Goal: Book appointment/travel/reservation

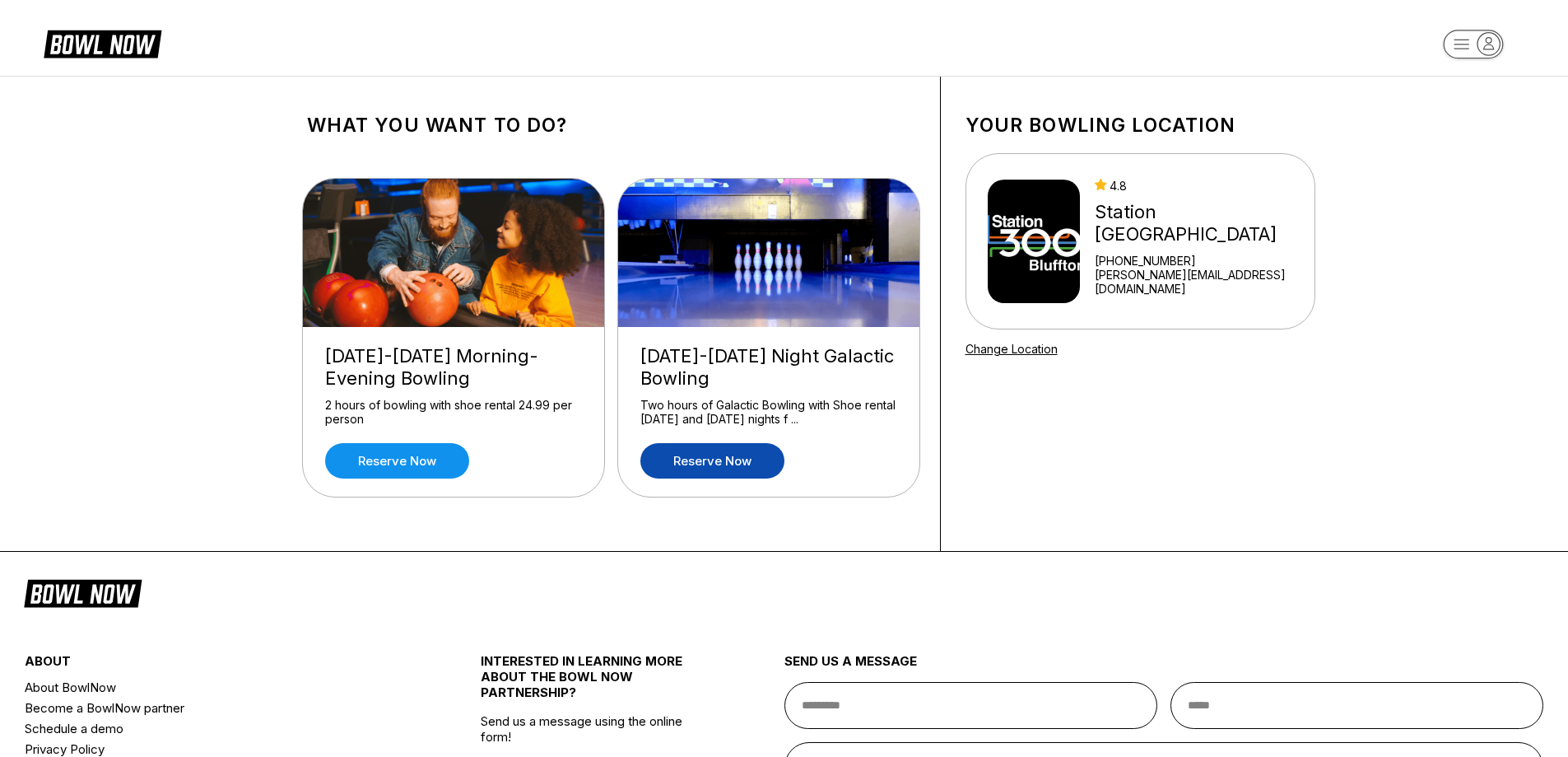
click at [742, 464] on link "Reserve now" at bounding box center [713, 460] width 144 height 36
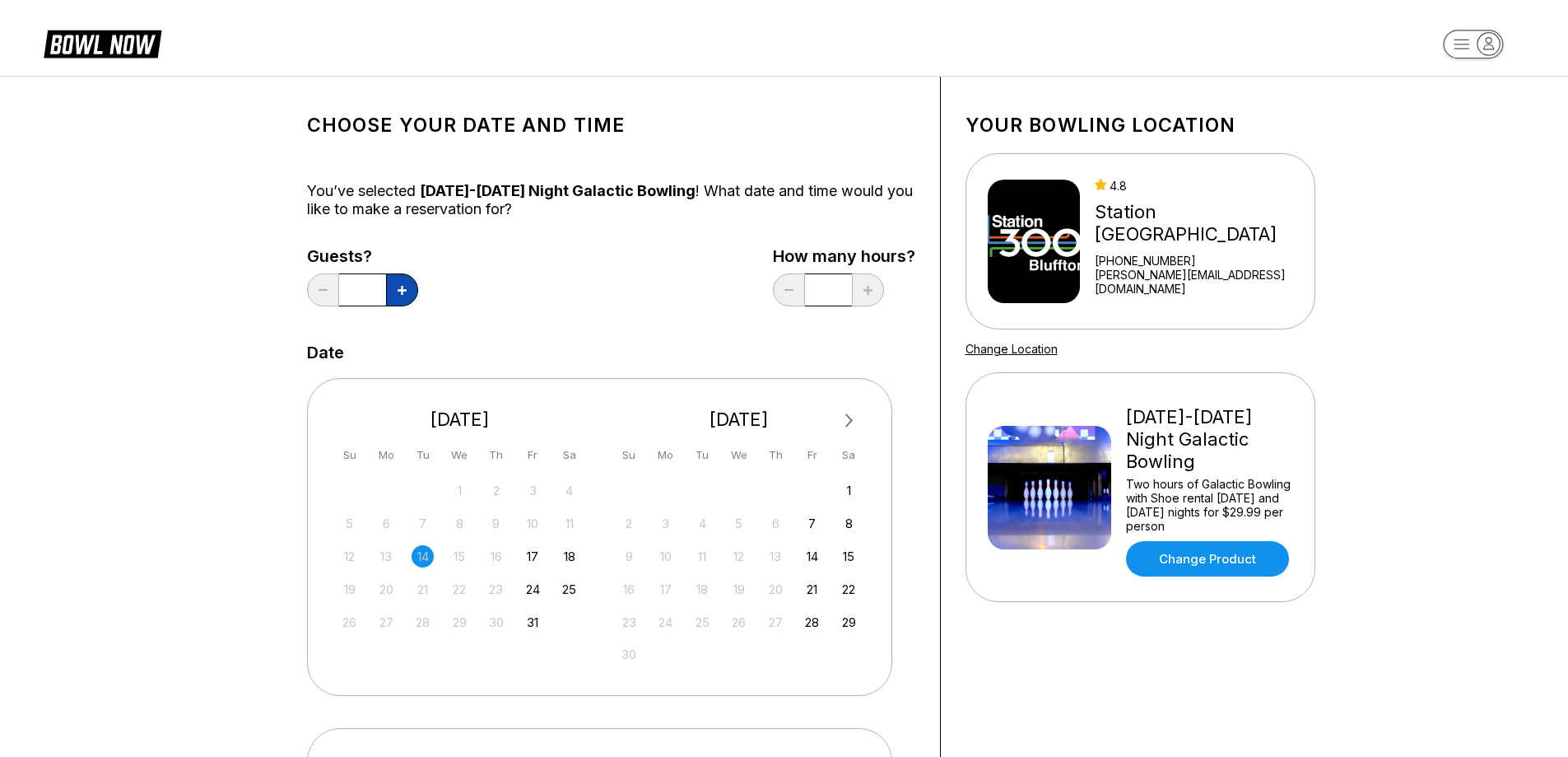
click at [404, 294] on icon at bounding box center [402, 290] width 9 height 9
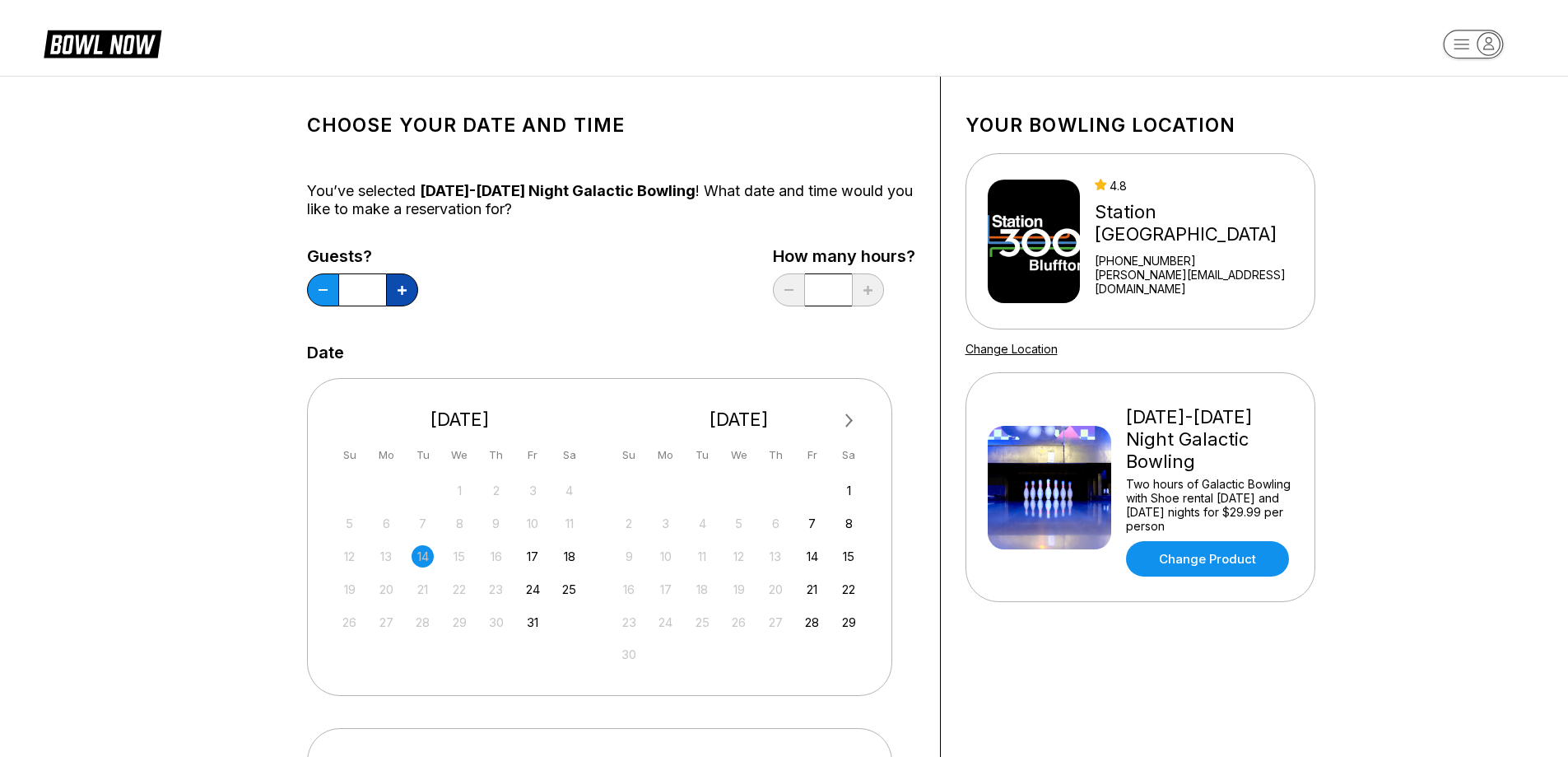
click at [404, 294] on icon at bounding box center [402, 290] width 9 height 9
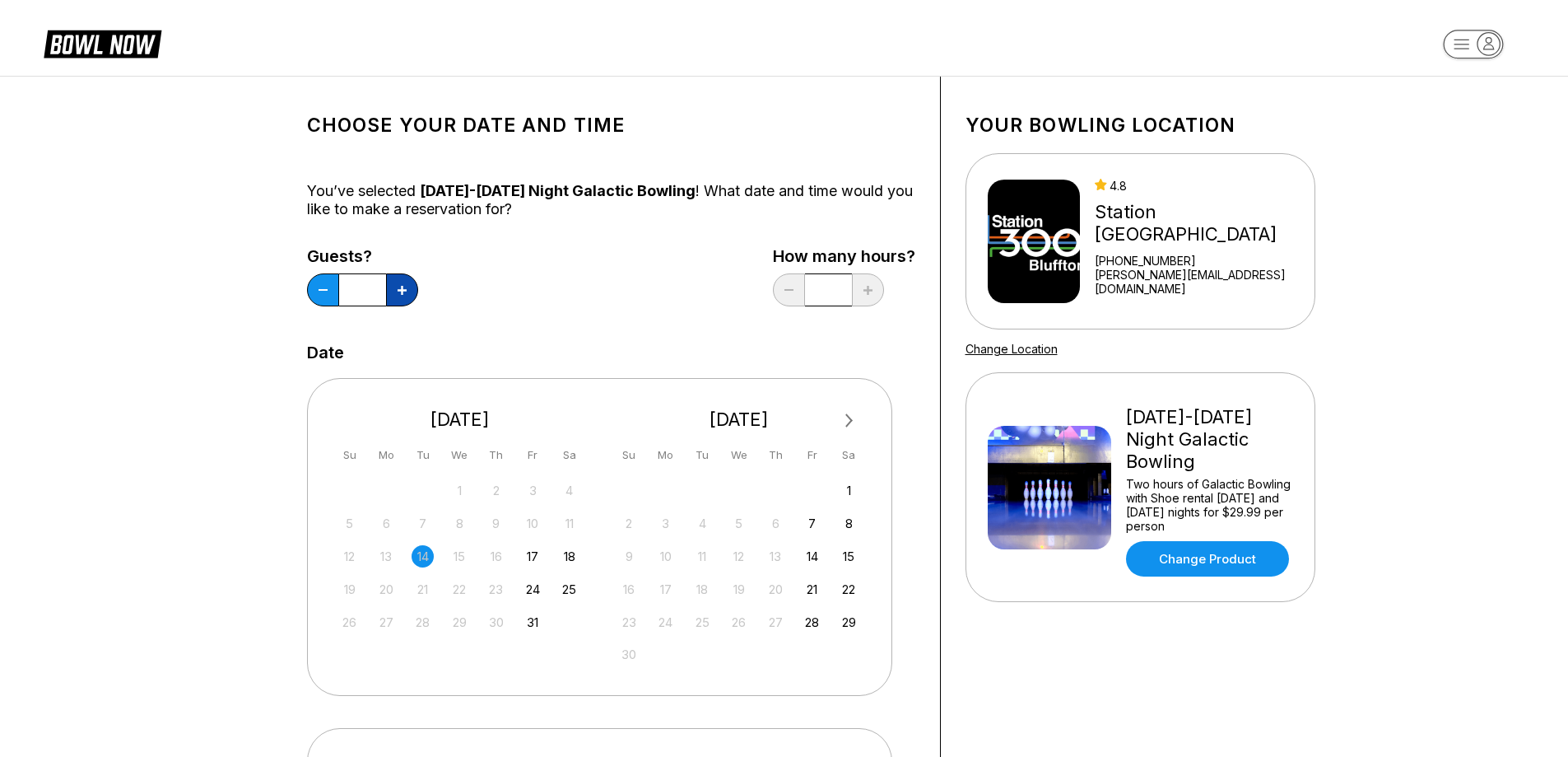
type input "**"
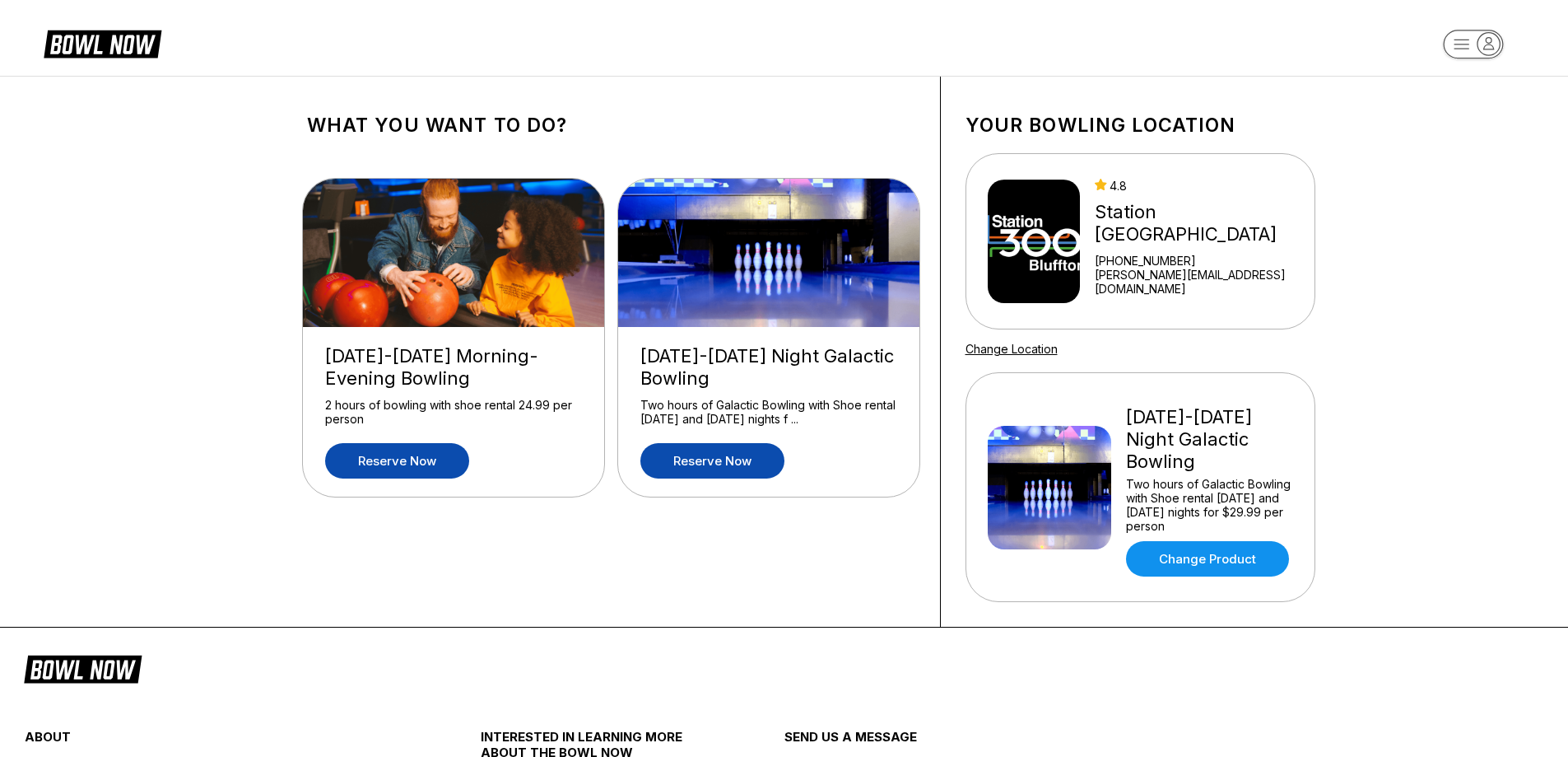
click at [399, 455] on link "Reserve now" at bounding box center [397, 460] width 144 height 36
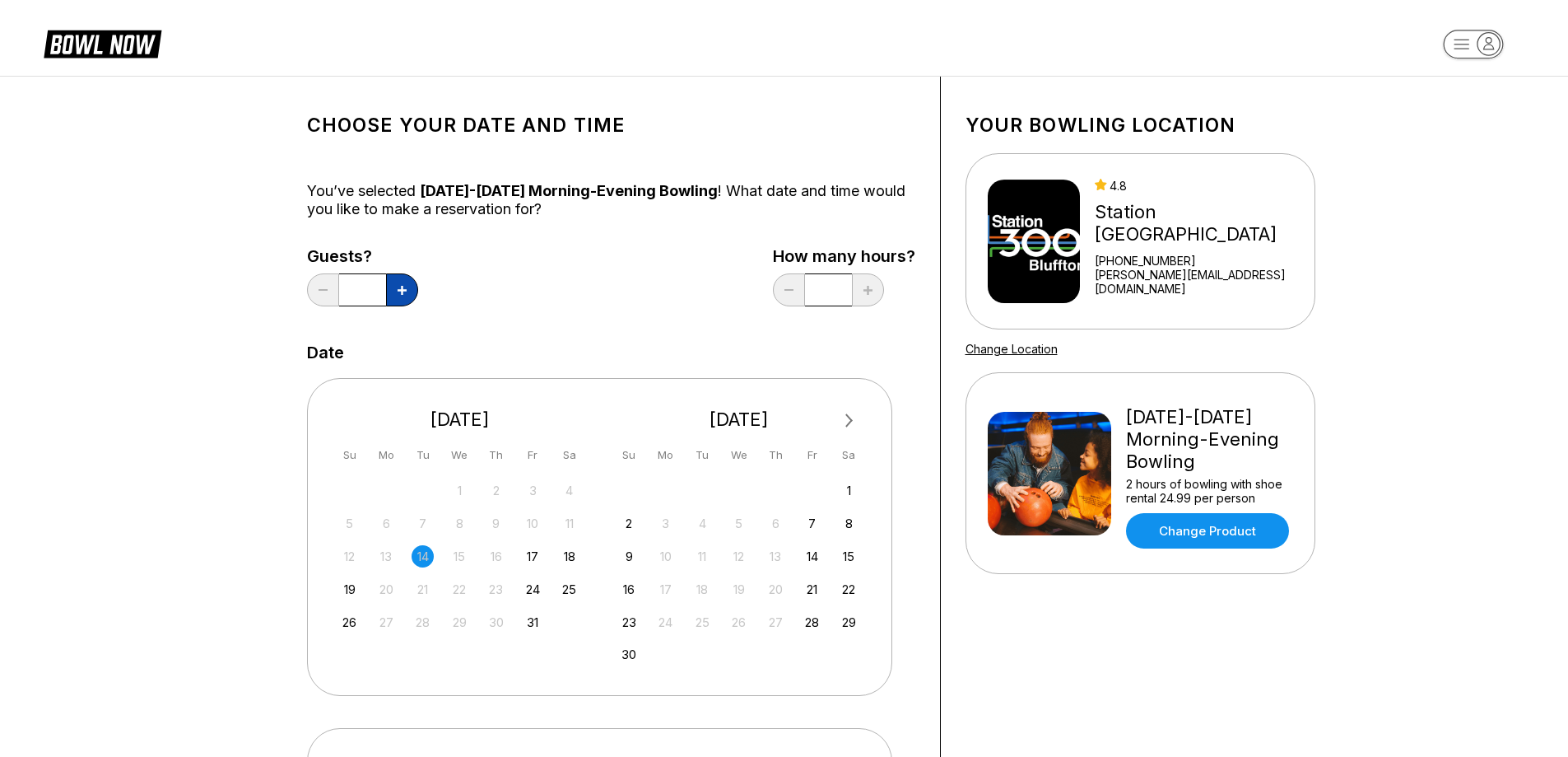
click at [409, 292] on button at bounding box center [402, 290] width 32 height 33
click at [407, 292] on button at bounding box center [402, 290] width 32 height 33
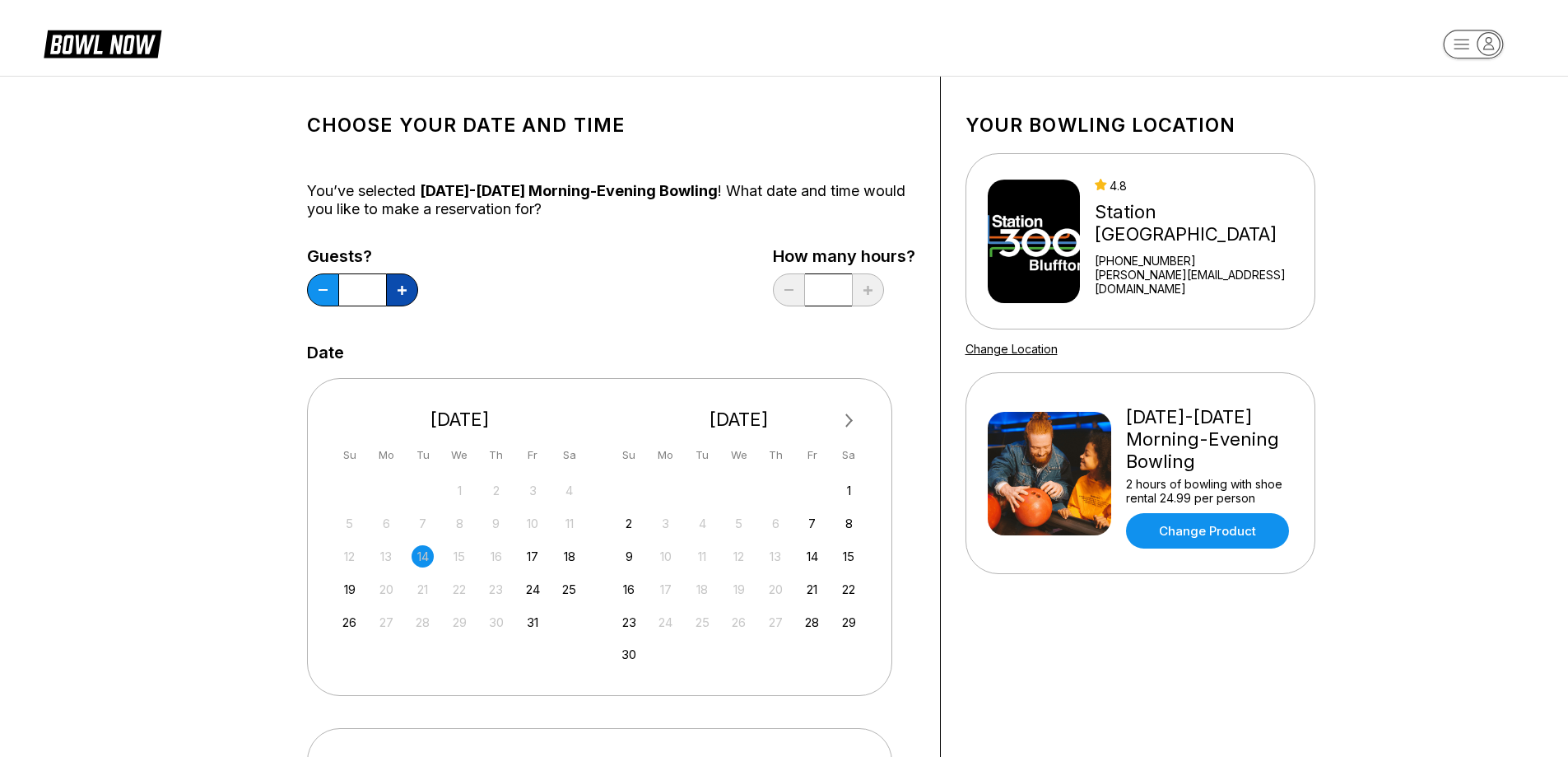
click at [407, 292] on button at bounding box center [402, 290] width 32 height 33
click at [406, 294] on icon at bounding box center [402, 290] width 9 height 9
click at [406, 294] on icon at bounding box center [402, 290] width 9 height 9
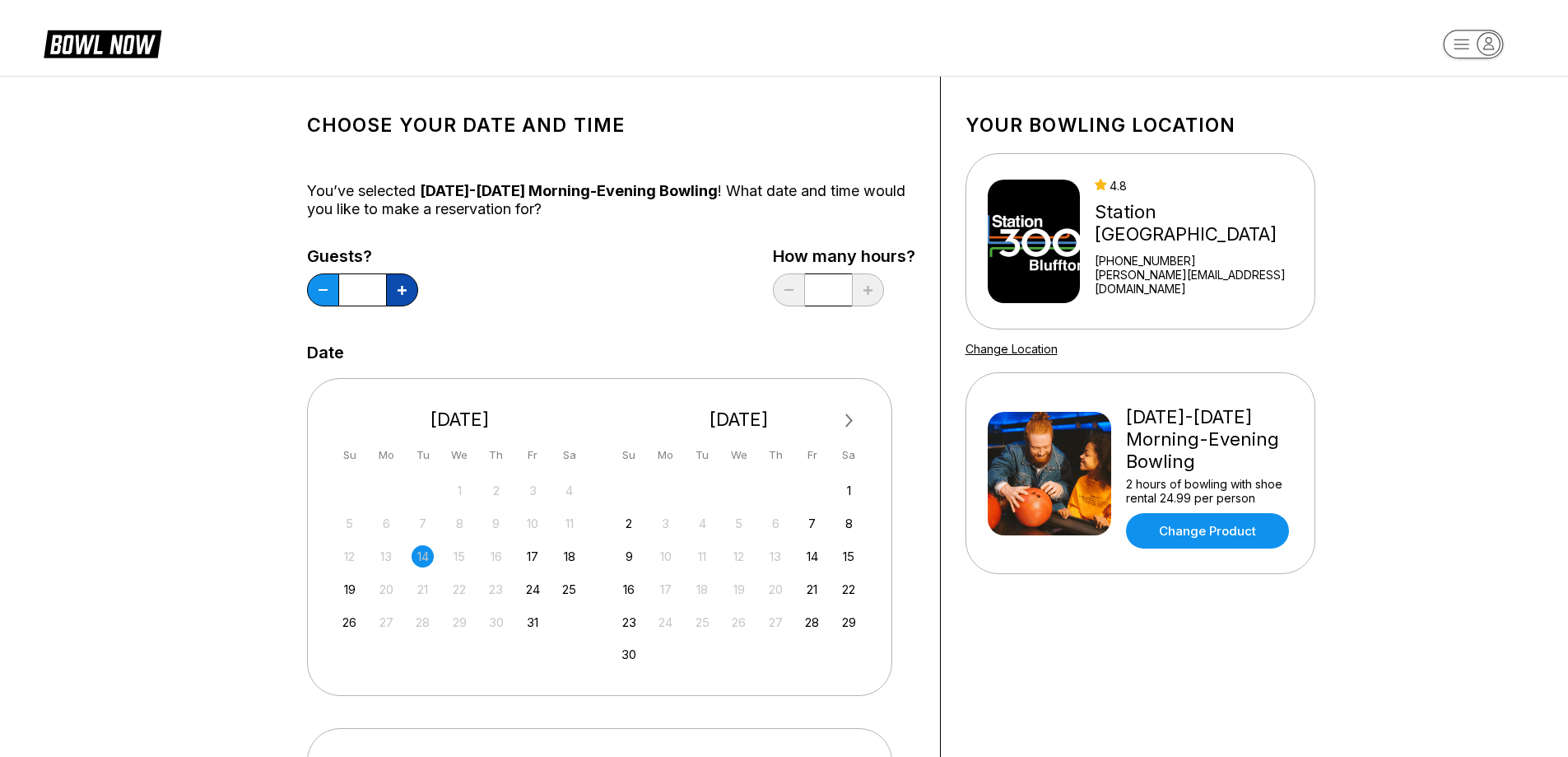
type input "**"
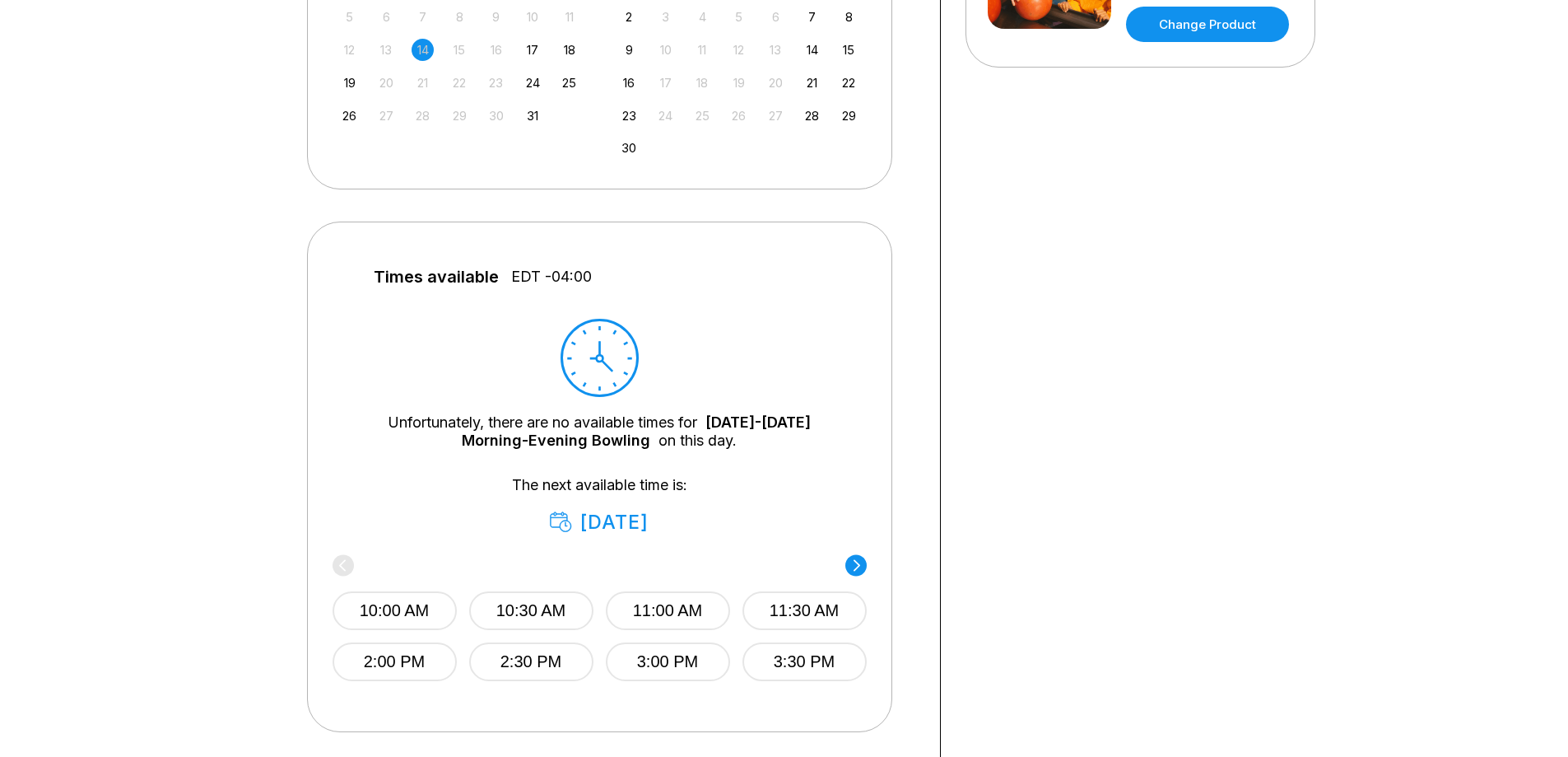
scroll to position [741, 0]
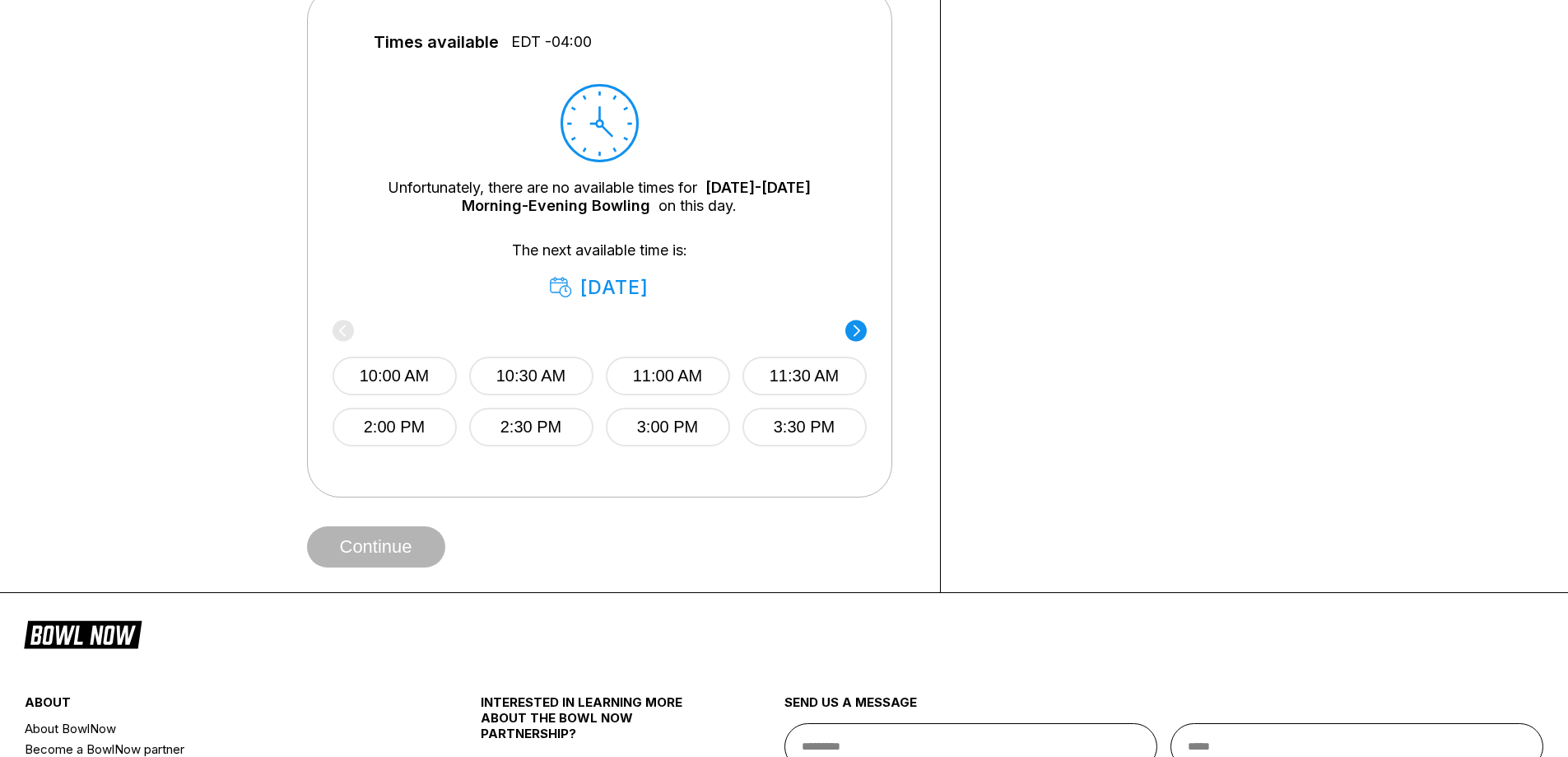
click at [851, 330] on circle at bounding box center [856, 330] width 22 height 22
click at [852, 330] on div "4:00 PM 4:30 PM 5:00 PM 5:30 PM 6:00 PM 6:30 PM" at bounding box center [606, 385] width 535 height 123
click at [859, 328] on div "4:00 PM 4:30 PM 5:00 PM 5:30 PM 6:00 PM 6:30 PM" at bounding box center [599, 385] width 535 height 123
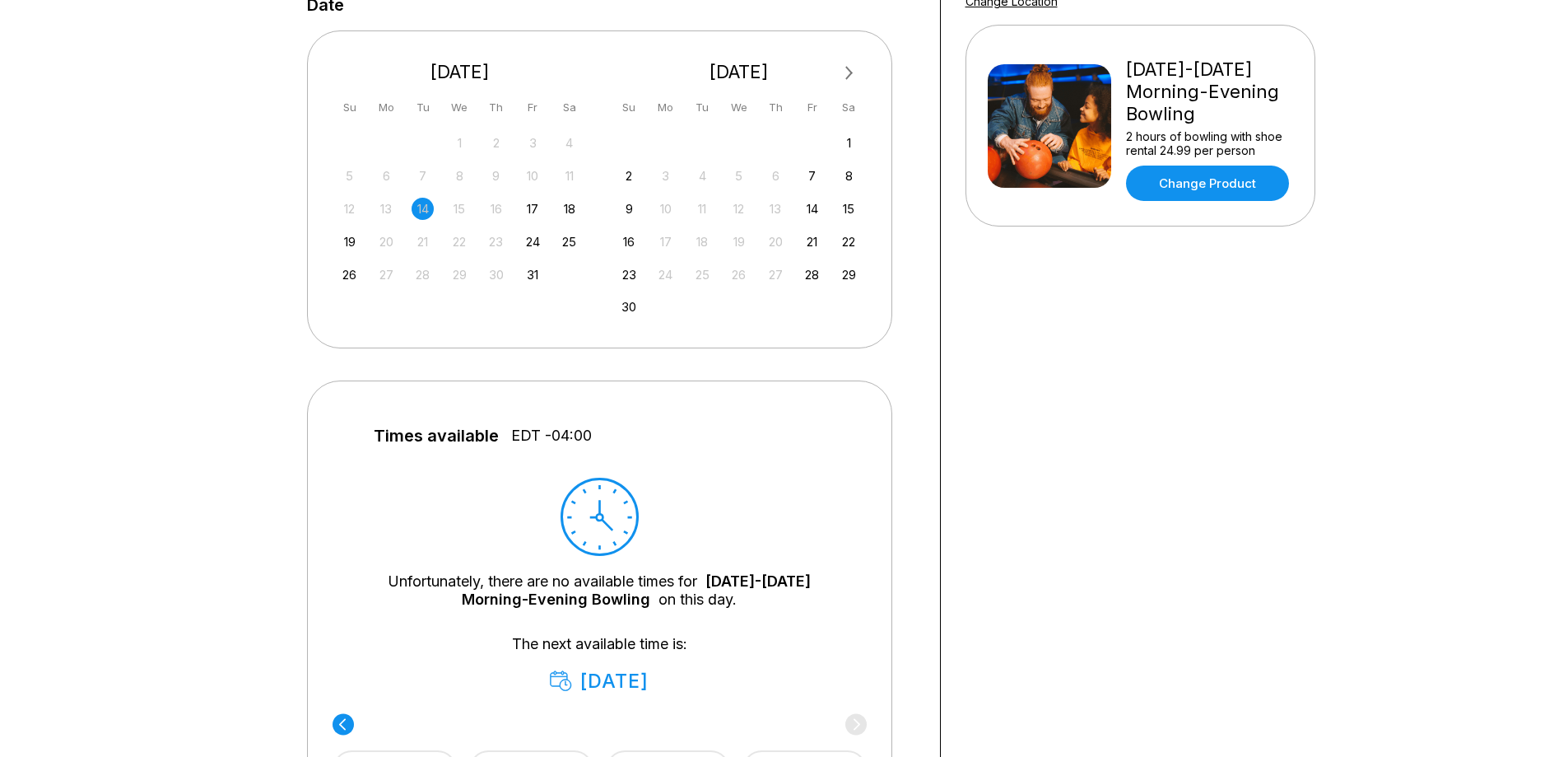
scroll to position [329, 0]
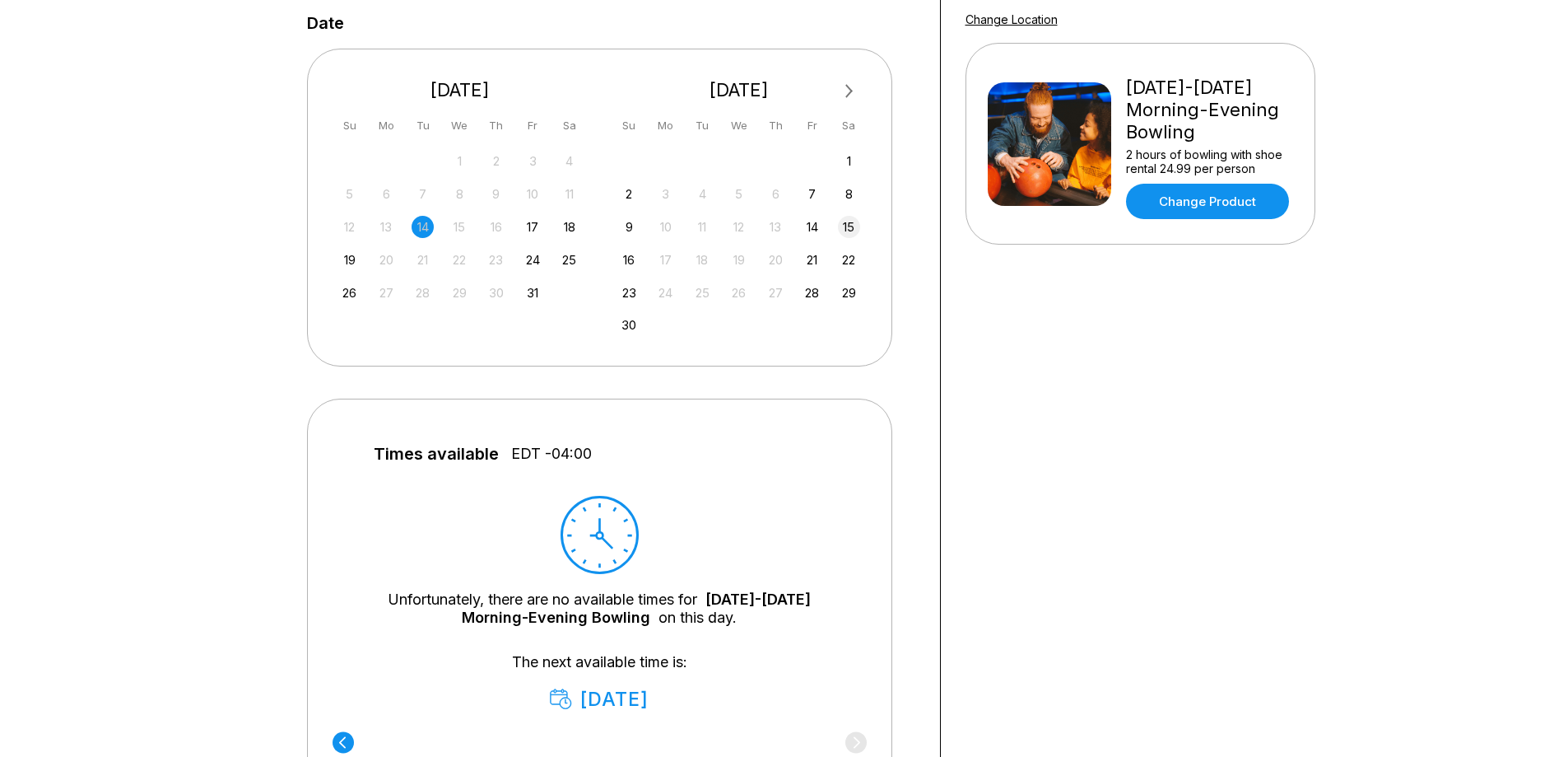
click at [844, 226] on div "15" at bounding box center [849, 226] width 22 height 22
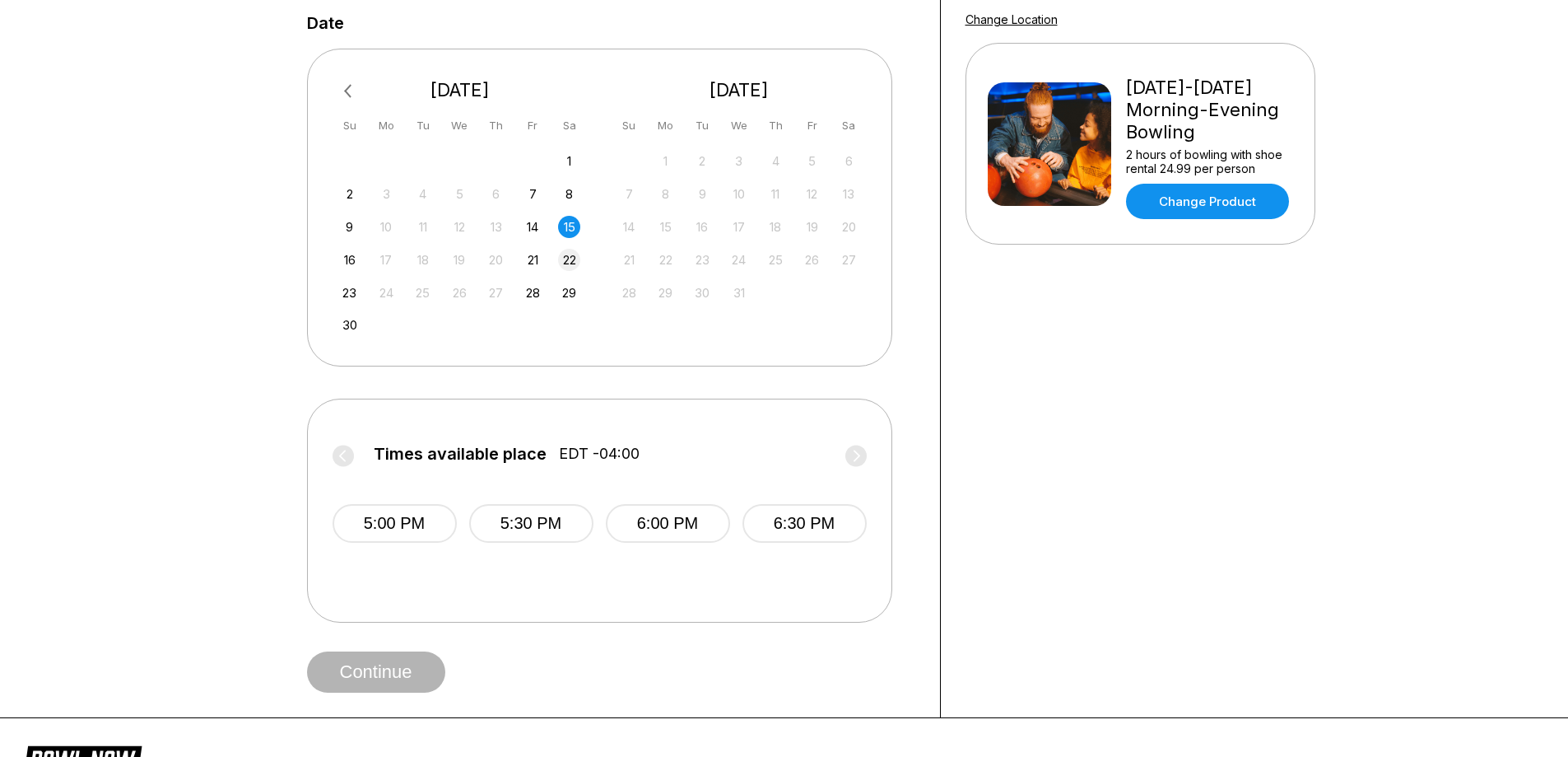
click at [568, 255] on div "22" at bounding box center [569, 260] width 22 height 22
click at [495, 294] on div "27" at bounding box center [496, 293] width 22 height 22
click at [530, 293] on div "28" at bounding box center [533, 293] width 22 height 22
click at [567, 295] on div "29" at bounding box center [569, 293] width 22 height 22
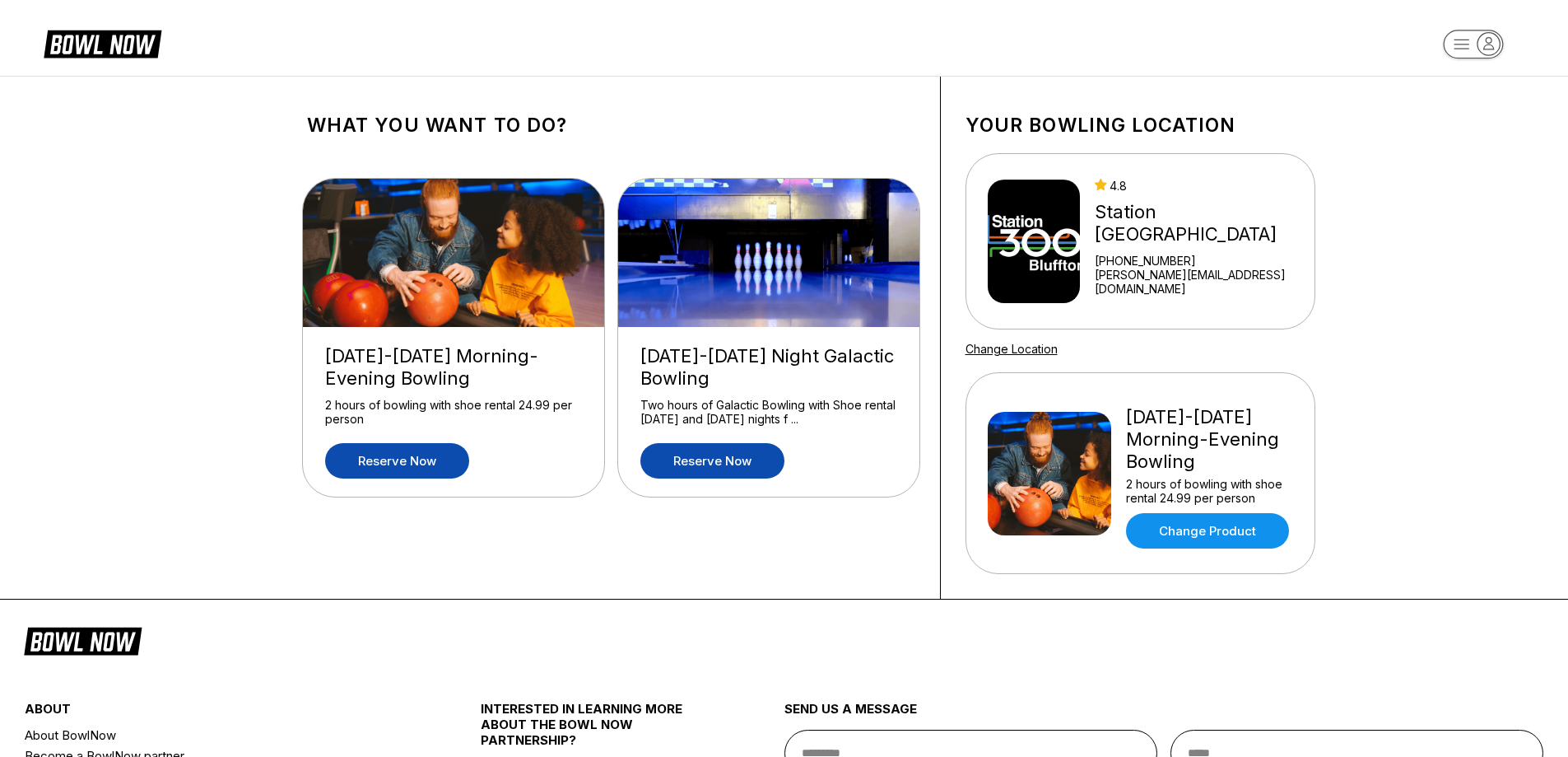
click at [731, 458] on link "Reserve now" at bounding box center [713, 460] width 144 height 36
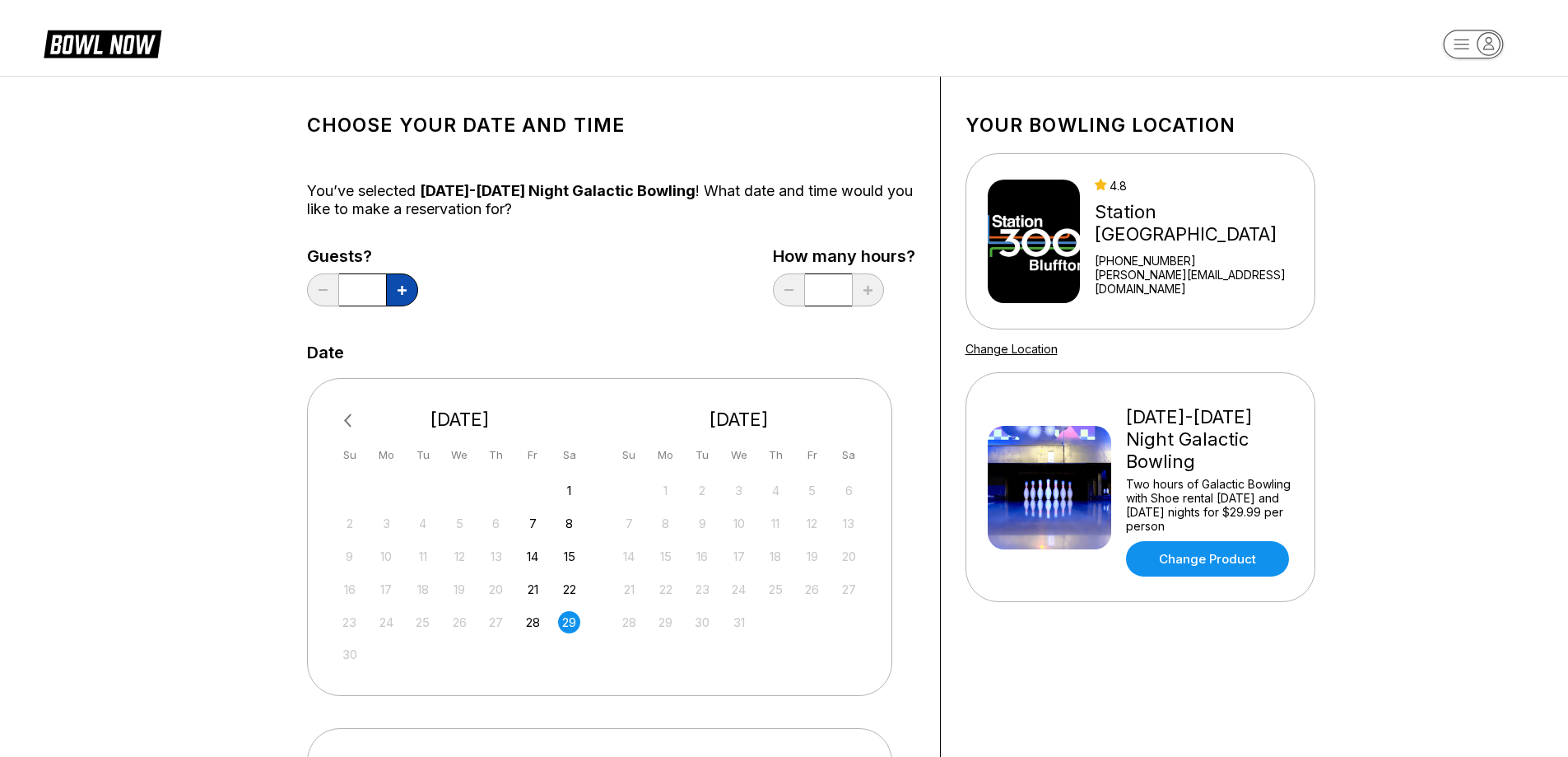
click at [394, 291] on button at bounding box center [402, 290] width 32 height 33
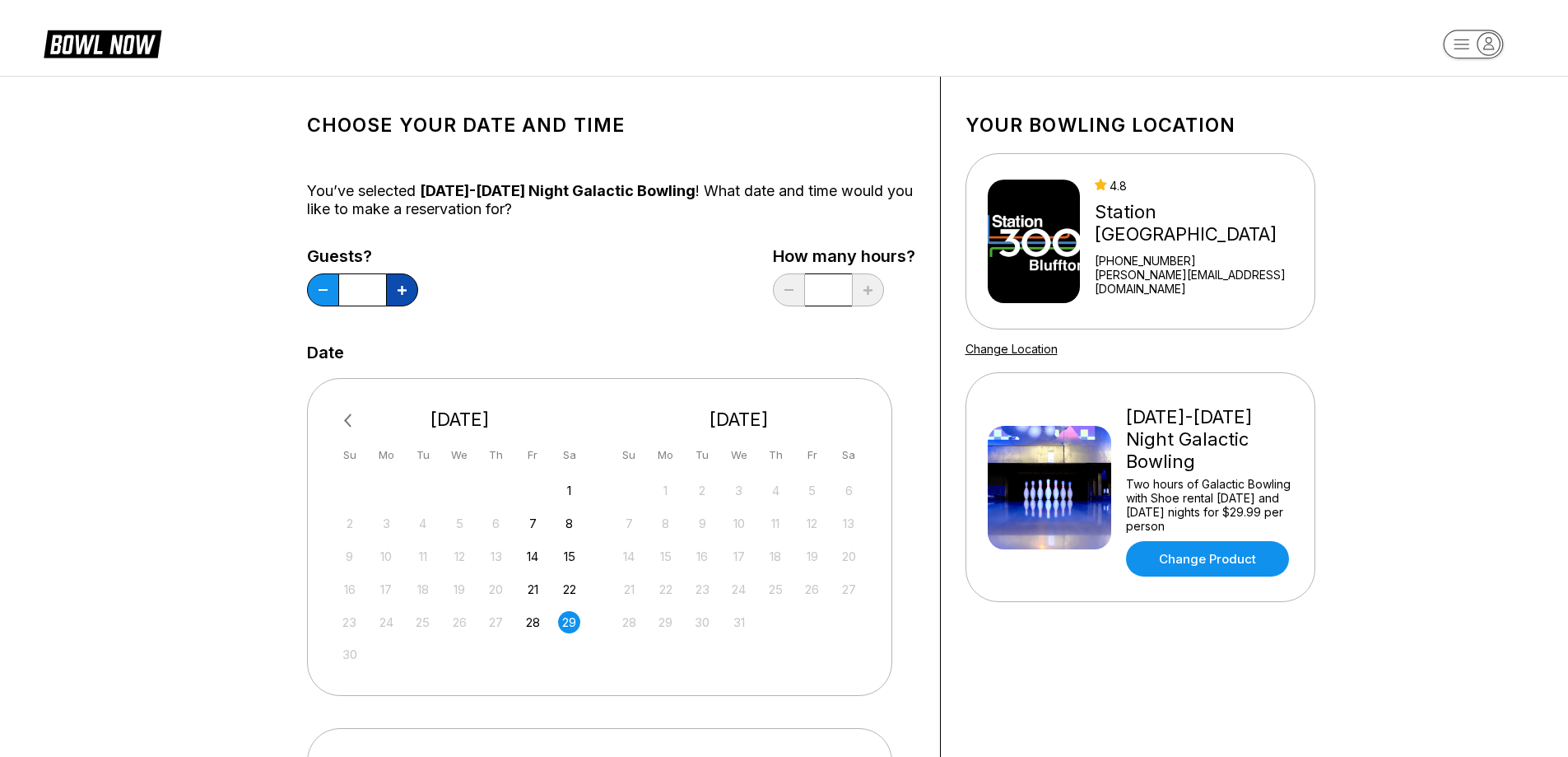
click at [394, 291] on button at bounding box center [402, 290] width 32 height 33
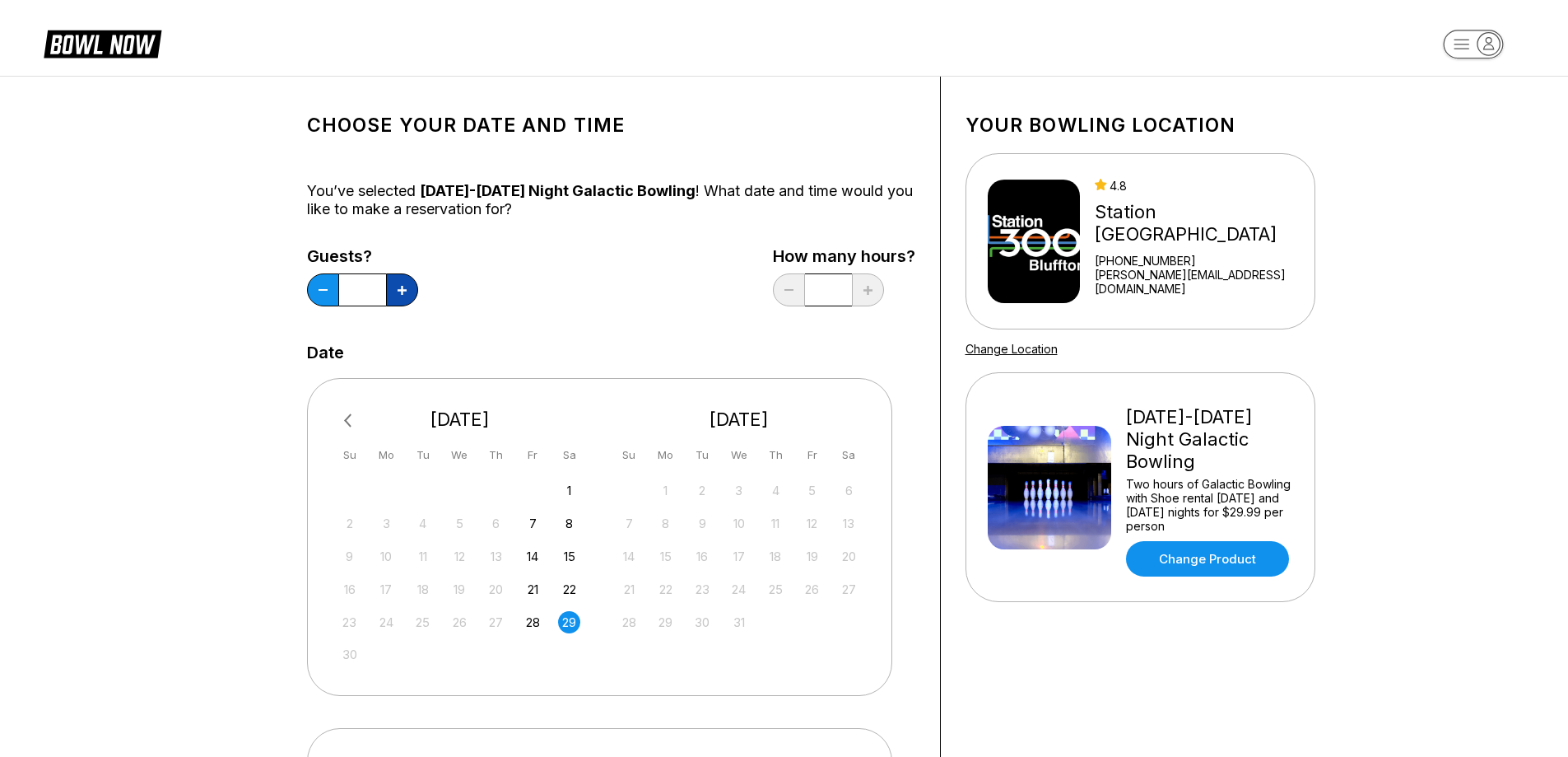
click at [394, 291] on button at bounding box center [402, 290] width 32 height 33
click at [335, 290] on button at bounding box center [323, 290] width 32 height 33
type input "**"
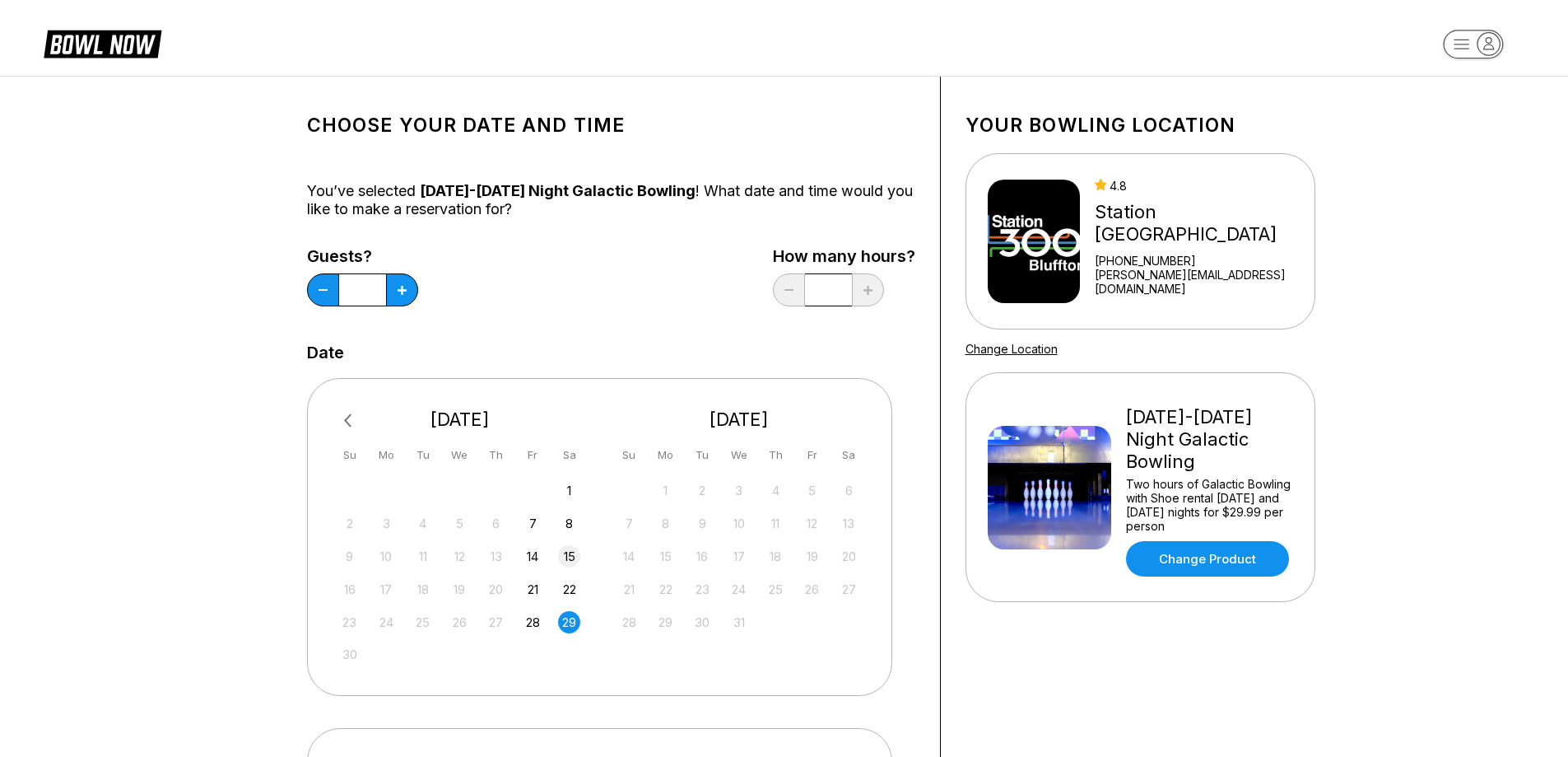
click at [567, 558] on div "15" at bounding box center [569, 556] width 22 height 22
click at [527, 558] on div "14" at bounding box center [533, 556] width 22 height 22
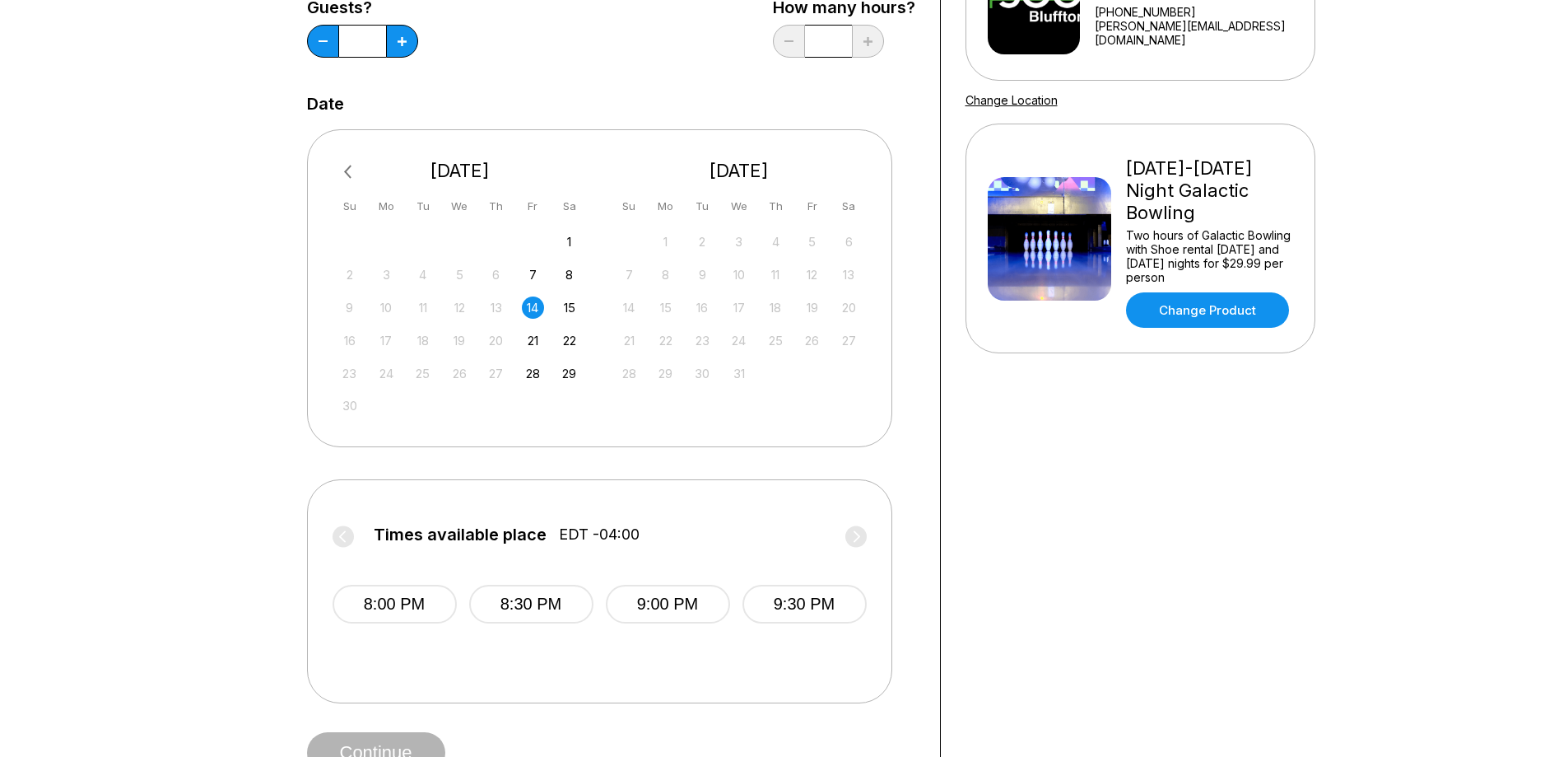
scroll to position [247, 0]
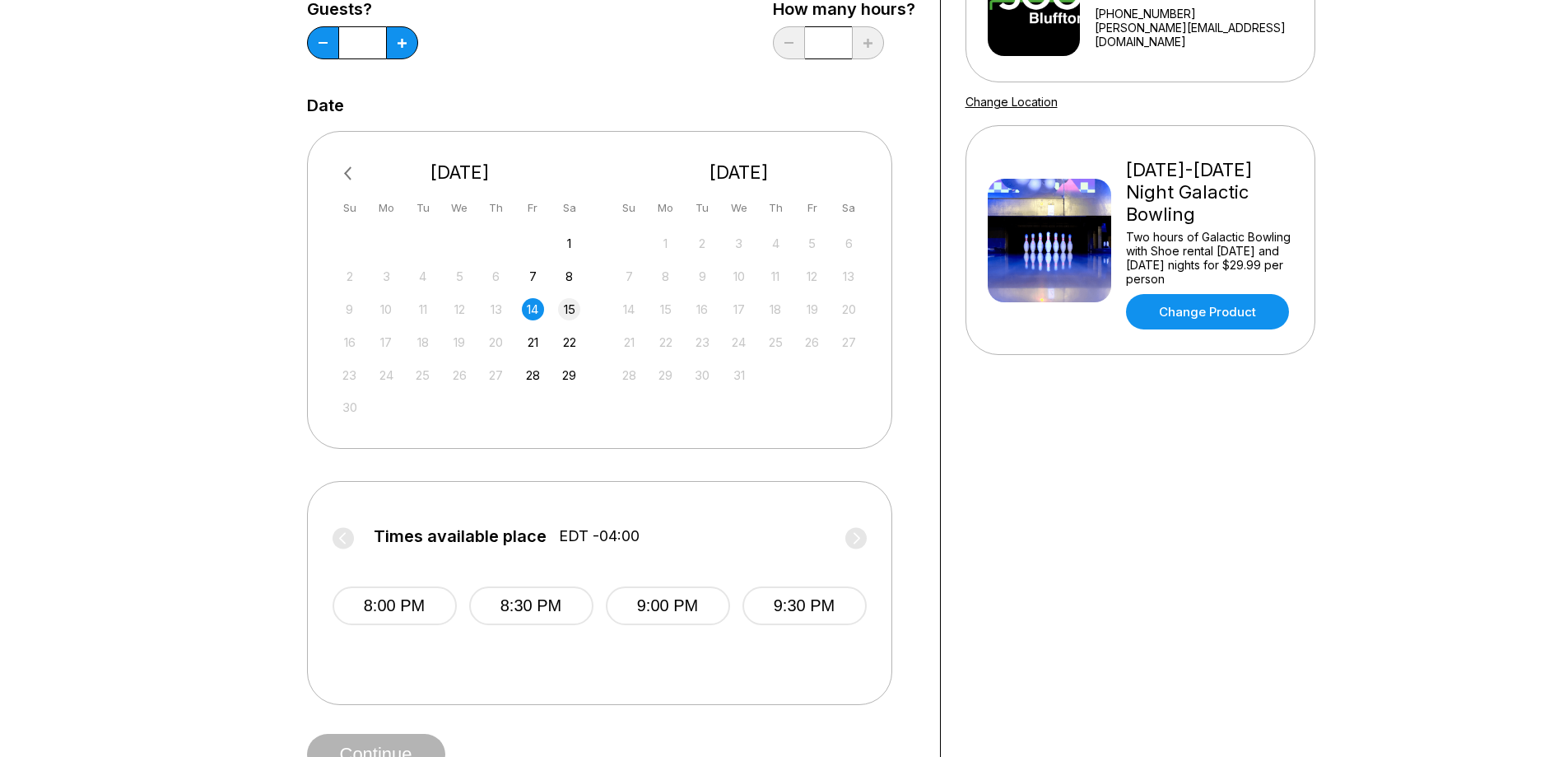
click at [564, 313] on div "15" at bounding box center [569, 309] width 22 height 22
click at [854, 541] on label "Times available place EDT -04:00" at bounding box center [599, 541] width 535 height 27
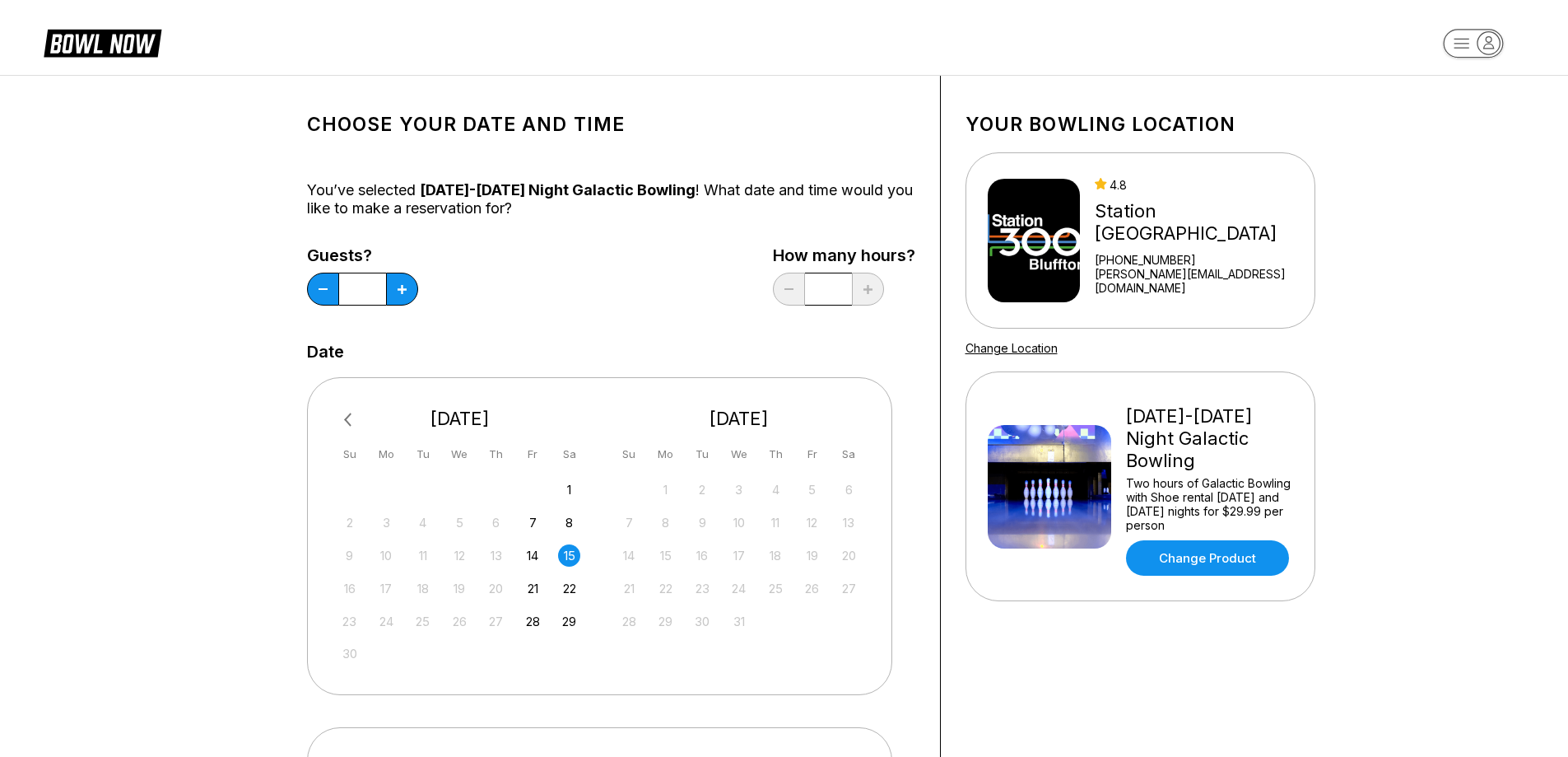
scroll to position [0, 0]
